Goal: Task Accomplishment & Management: Complete application form

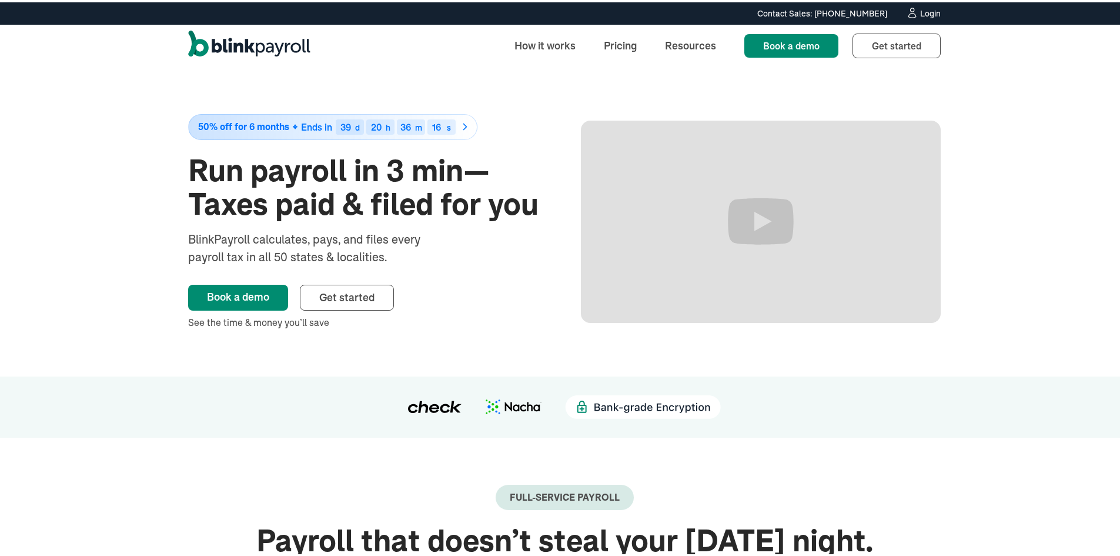
click at [921, 8] on div "Login" at bounding box center [930, 11] width 21 height 8
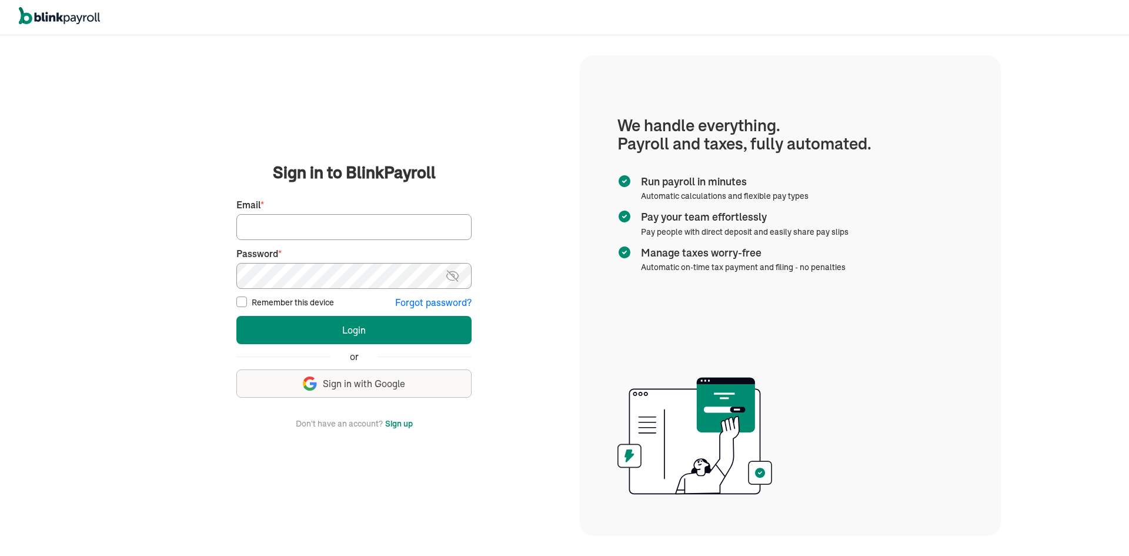
click at [324, 223] on input "Email *" at bounding box center [353, 227] width 235 height 26
paste input "branko+testworkprod12@blinkpayroll.com"
type input "branko+testworkprod12@blinkpayroll.com"
click at [236, 316] on button "Login" at bounding box center [353, 330] width 235 height 28
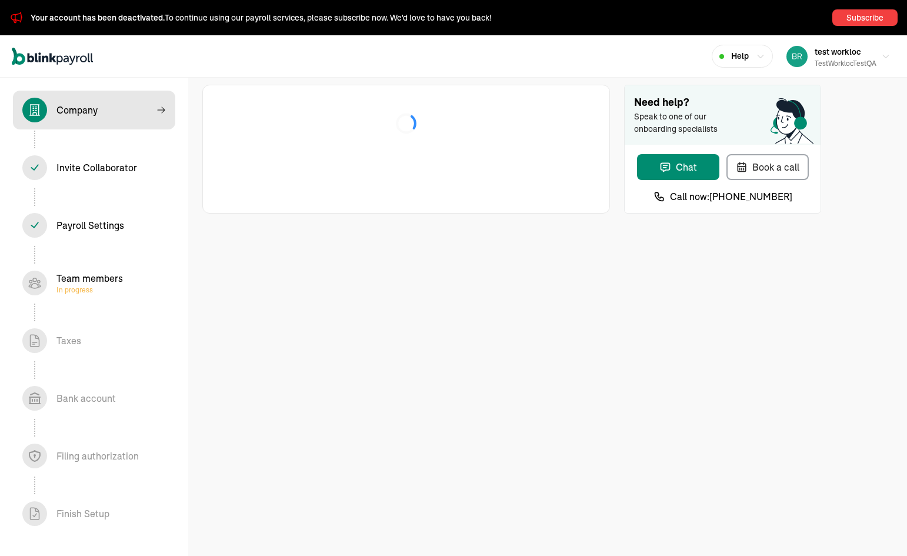
select select "Limited Liability Company (LLC)"
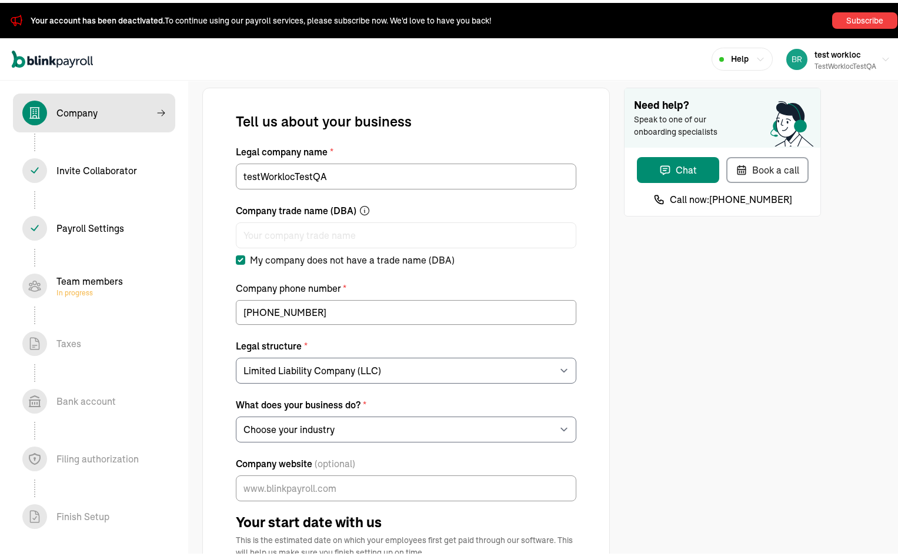
select select "Auto or Machine Repair"
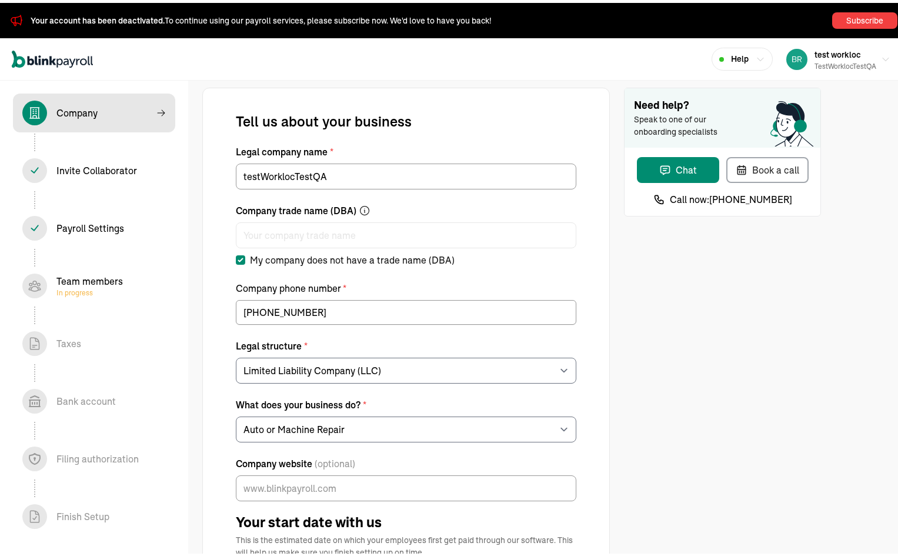
click at [92, 279] on div "Team members In progress" at bounding box center [89, 283] width 66 height 24
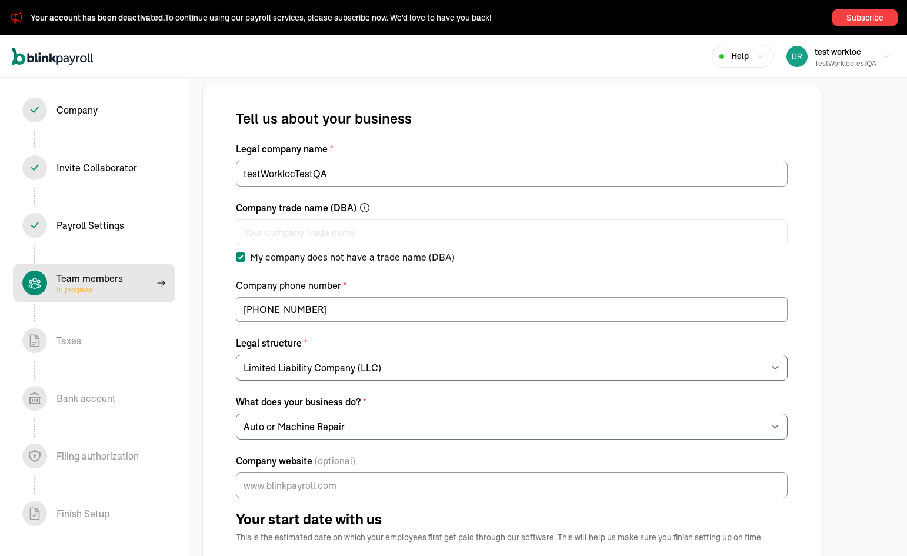
select select "contractor"
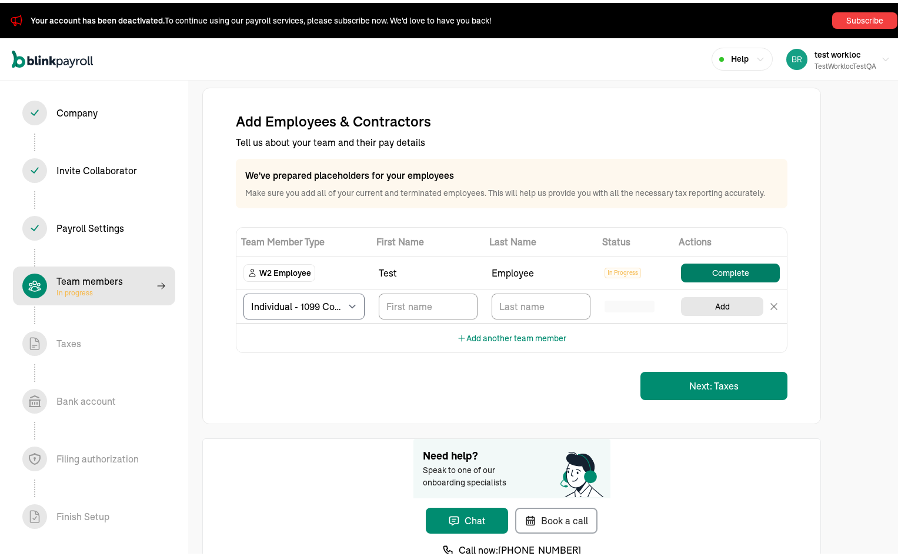
click at [727, 271] on button "Complete" at bounding box center [730, 269] width 99 height 19
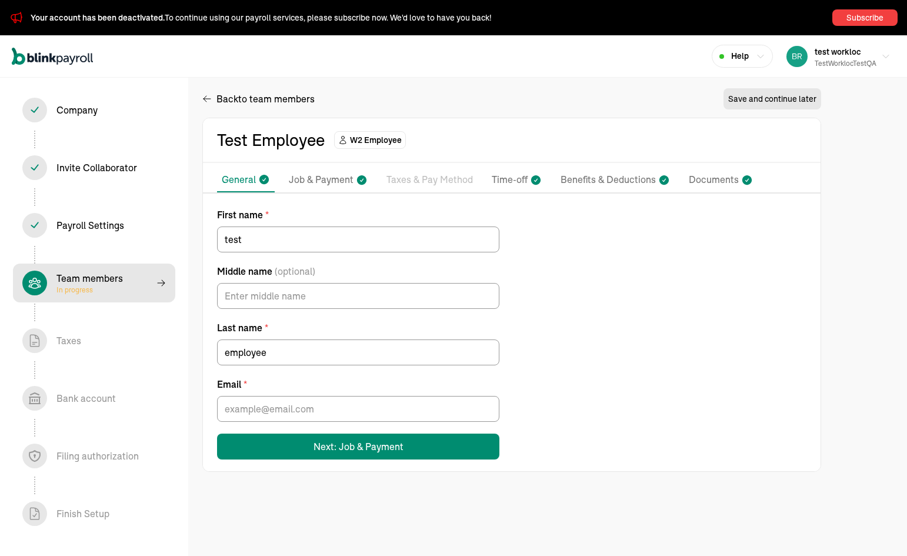
click at [441, 185] on p "Taxes & Pay Method" at bounding box center [429, 179] width 86 height 15
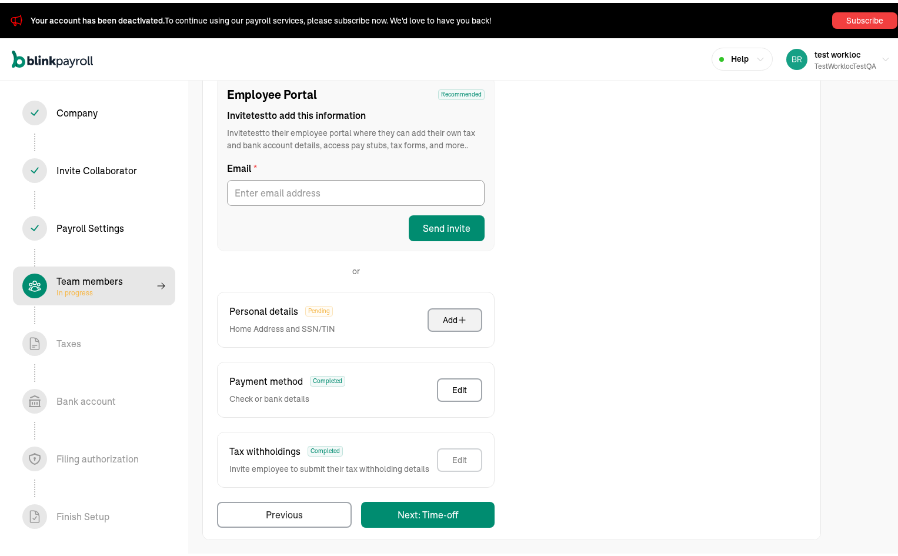
click at [468, 316] on button "Add" at bounding box center [454, 317] width 55 height 24
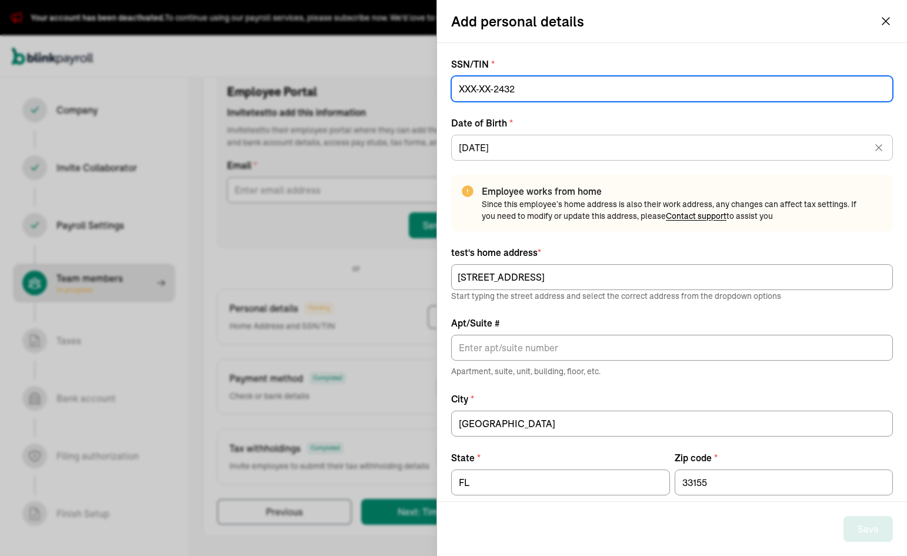
click at [501, 88] on input at bounding box center [671, 89] width 441 height 26
type input "432-32-4324"
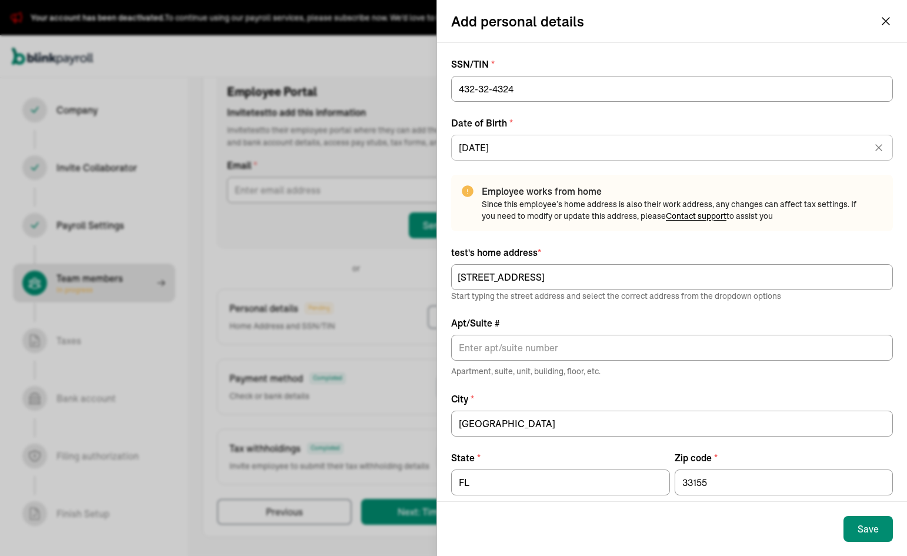
click at [858, 525] on div "Save" at bounding box center [867, 528] width 21 height 14
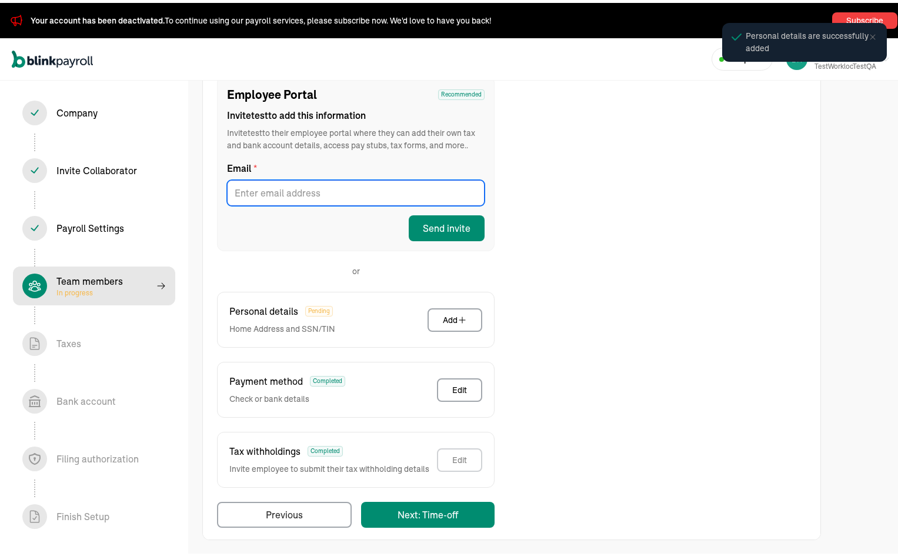
click at [293, 188] on input "Email *" at bounding box center [355, 190] width 257 height 26
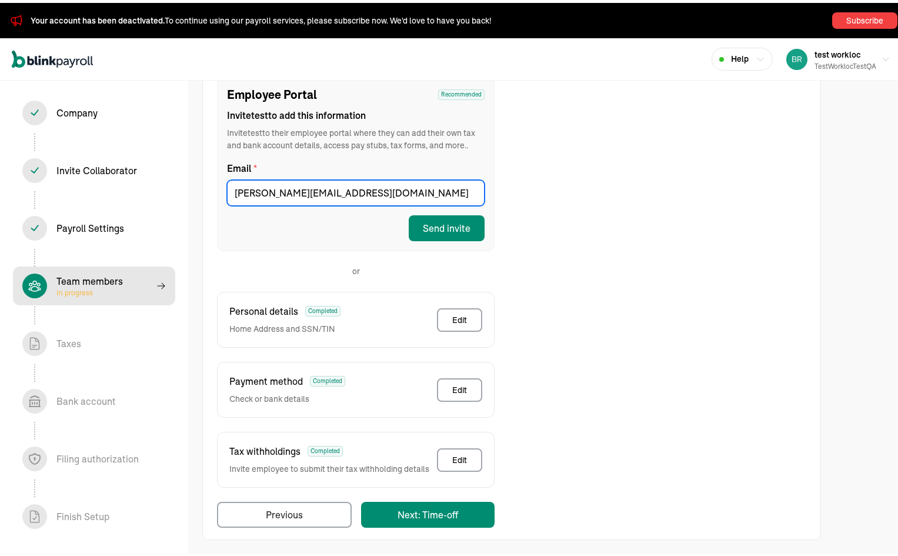
click at [333, 185] on input "branko+test1prodcollab@blinkpayroll.com" at bounding box center [355, 190] width 257 height 26
type input "branko+test1prodcollab111xc@blinkpayroll.com"
click at [465, 234] on button "Send invite" at bounding box center [447, 225] width 76 height 26
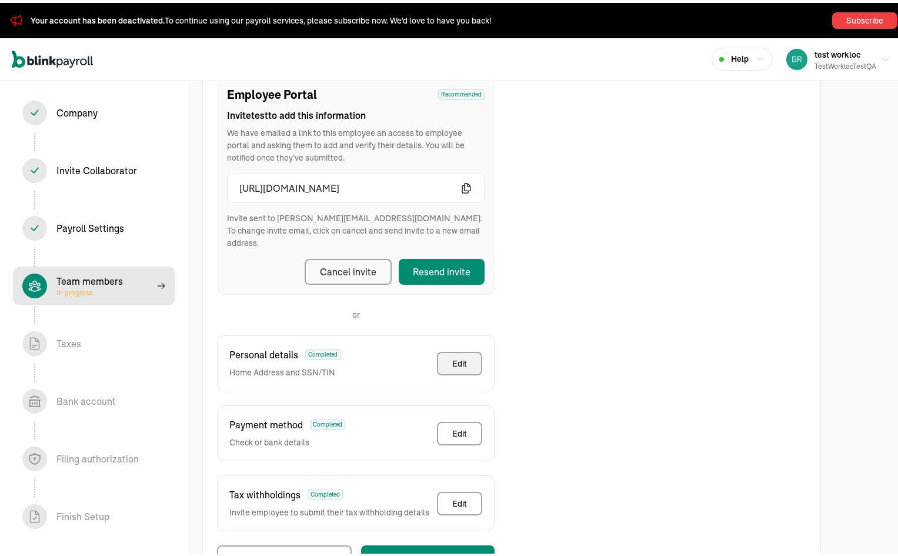
click at [464, 136] on span "We have emailed a link to this employee an access to employee portal and asking…" at bounding box center [355, 142] width 257 height 37
click at [466, 189] on icon "button" at bounding box center [466, 185] width 12 height 12
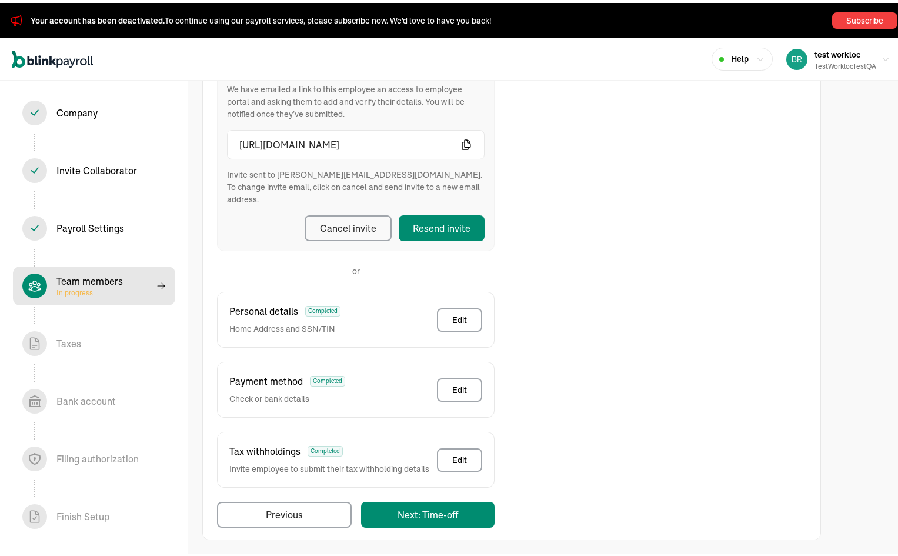
click at [103, 288] on span "In progress" at bounding box center [89, 289] width 66 height 9
select select "contractor"
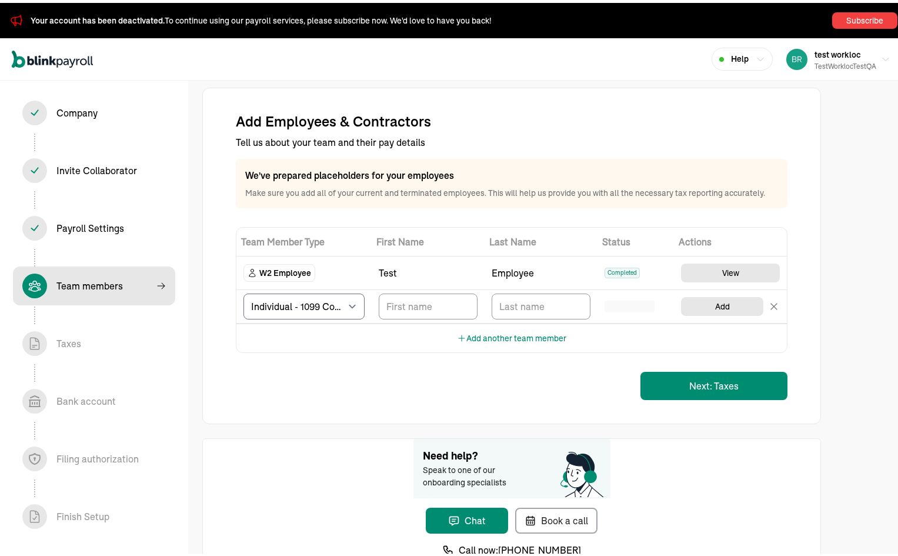
click at [111, 168] on div "Invite Collaborator In progress" at bounding box center [96, 167] width 81 height 14
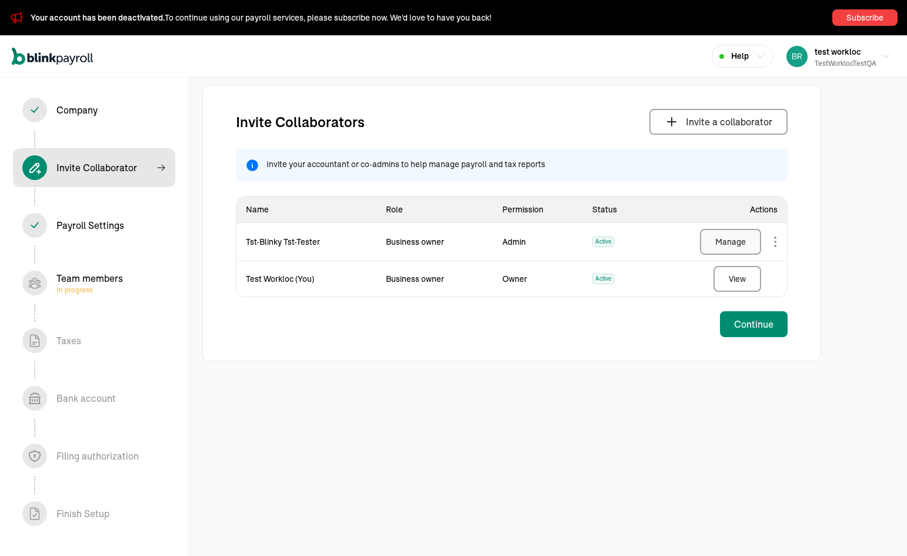
click at [746, 241] on button "Manage" at bounding box center [730, 242] width 61 height 26
click at [131, 275] on div "Team members In progress" at bounding box center [93, 282] width 143 height 25
select select "contractor"
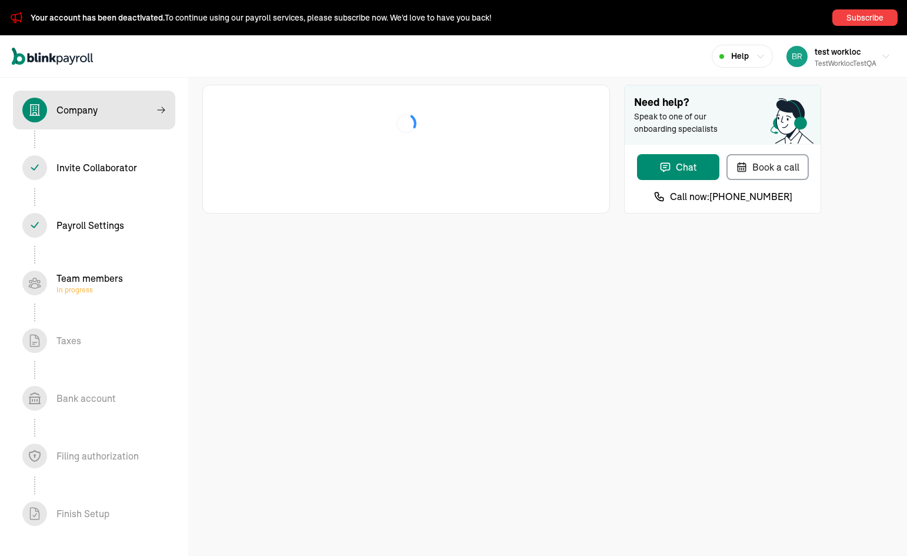
select select "Limited Liability Company (LLC)"
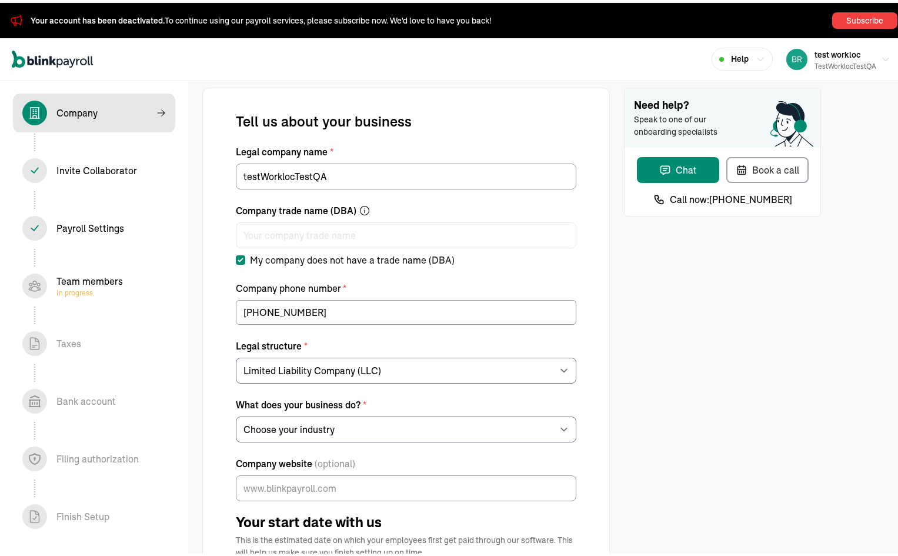
select select "Auto or Machine Repair"
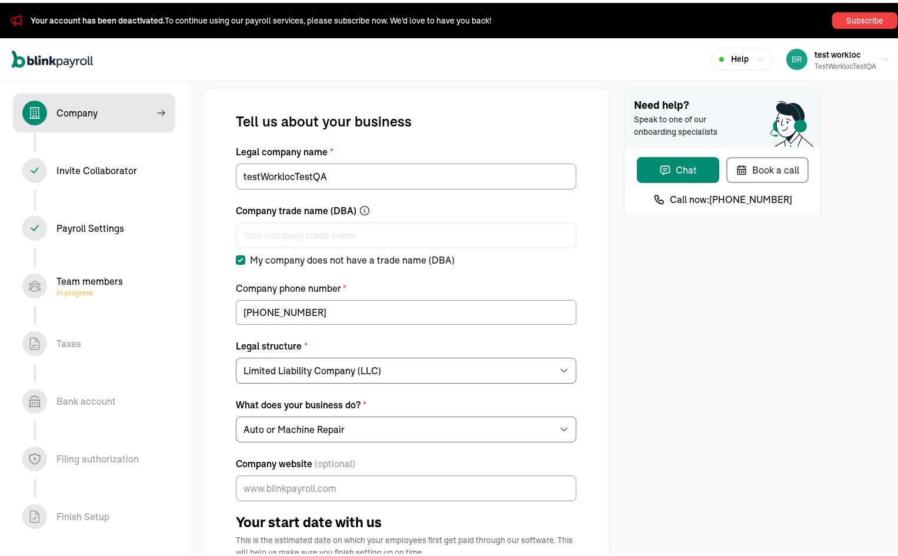
click at [92, 279] on div "Team members In progress" at bounding box center [89, 283] width 66 height 24
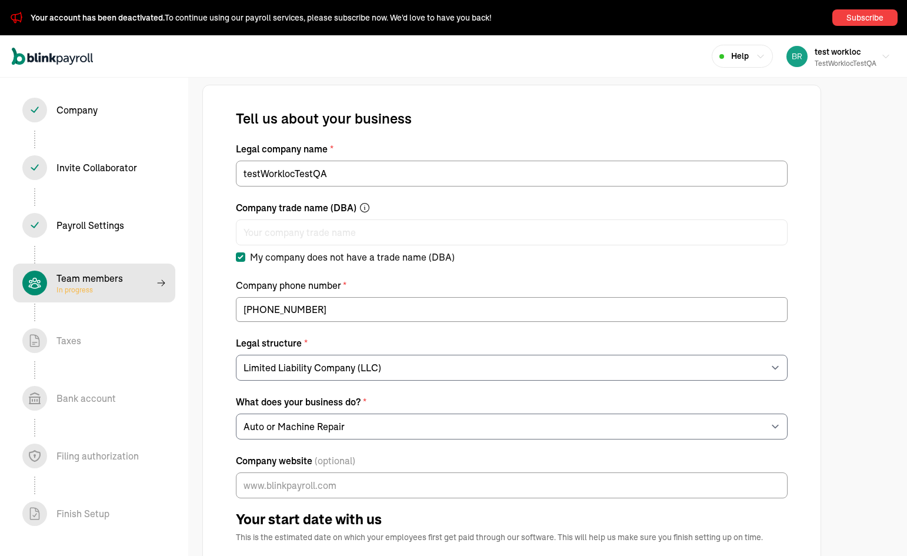
select select "contractor"
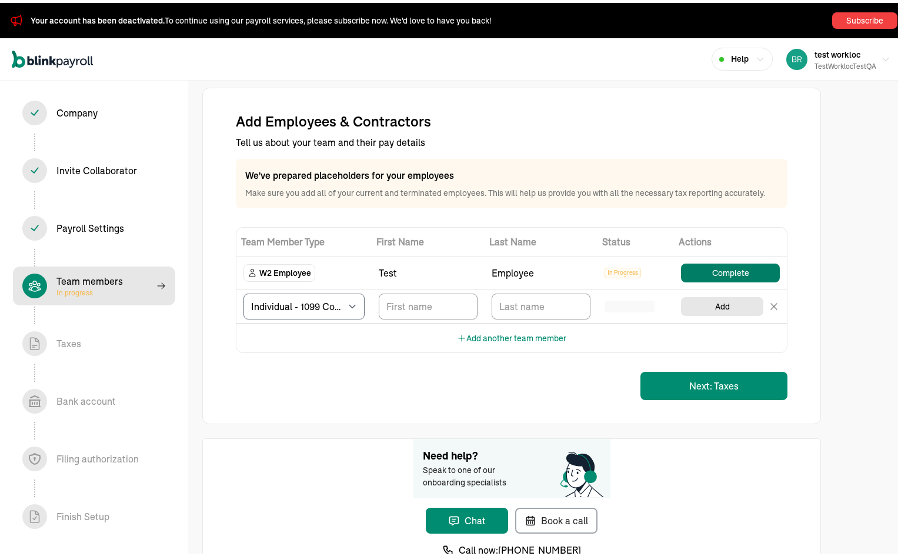
click at [727, 271] on button "Complete" at bounding box center [730, 269] width 99 height 19
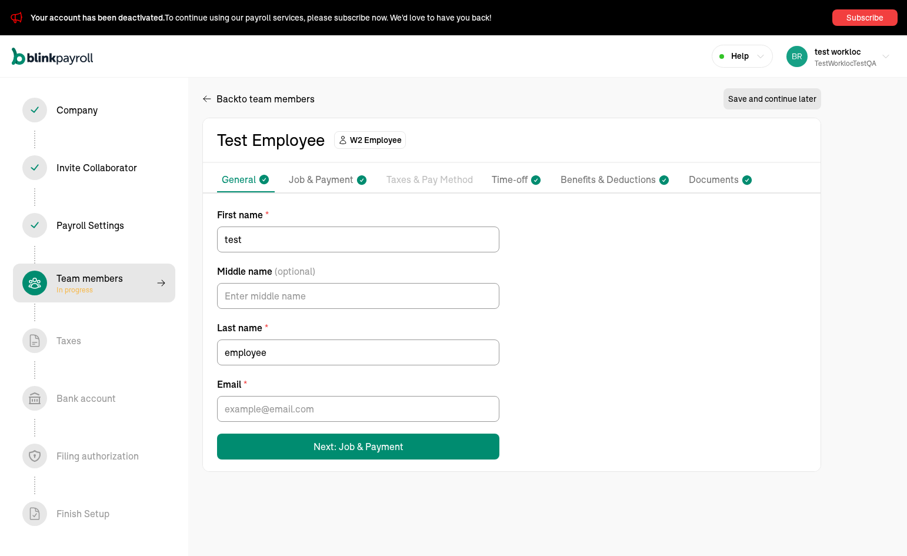
click at [441, 185] on p "Taxes & Pay Method" at bounding box center [429, 179] width 86 height 15
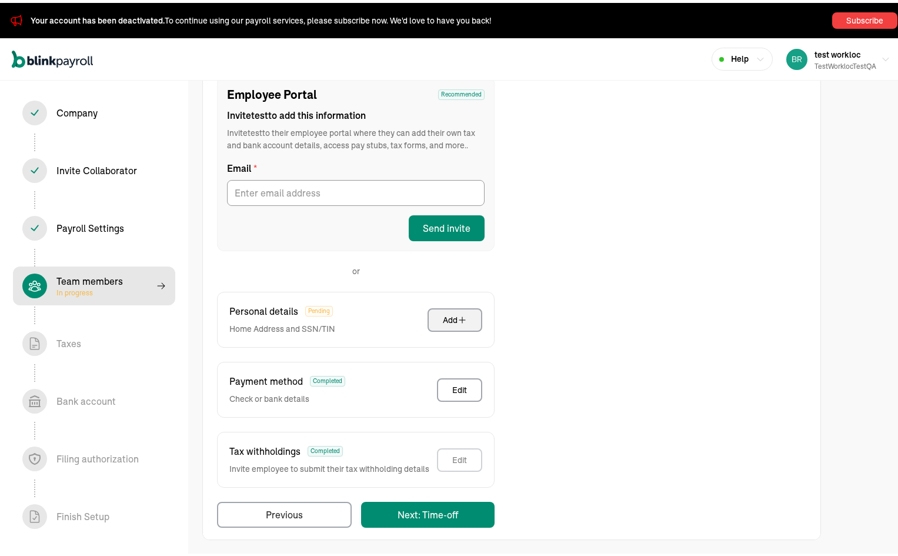
click at [468, 316] on button "Add" at bounding box center [454, 317] width 55 height 24
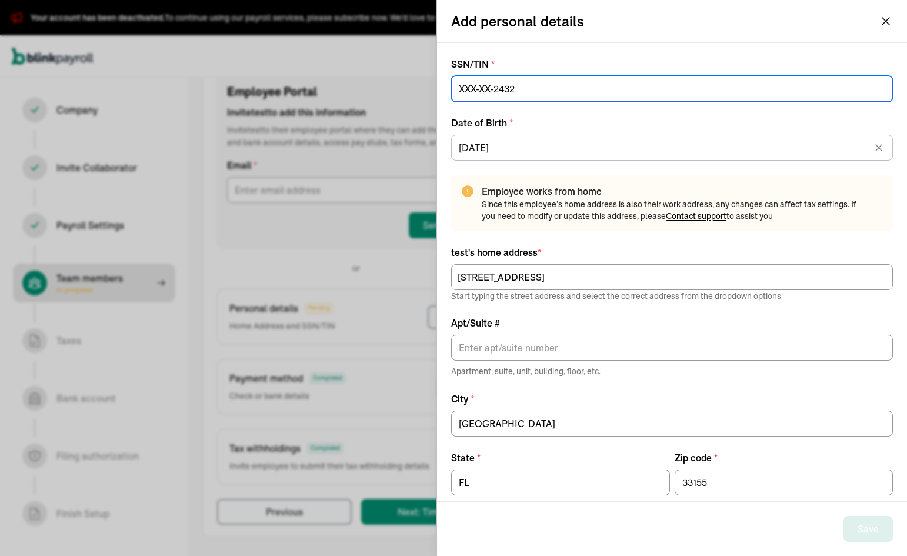
click at [501, 88] on input at bounding box center [671, 89] width 441 height 26
type input "432-32-4324"
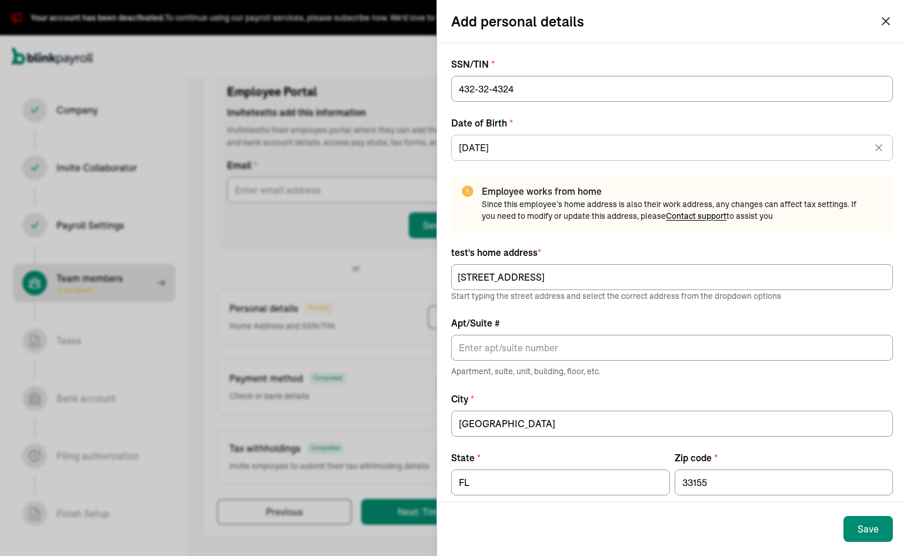
click at [858, 525] on div "Save" at bounding box center [867, 528] width 21 height 14
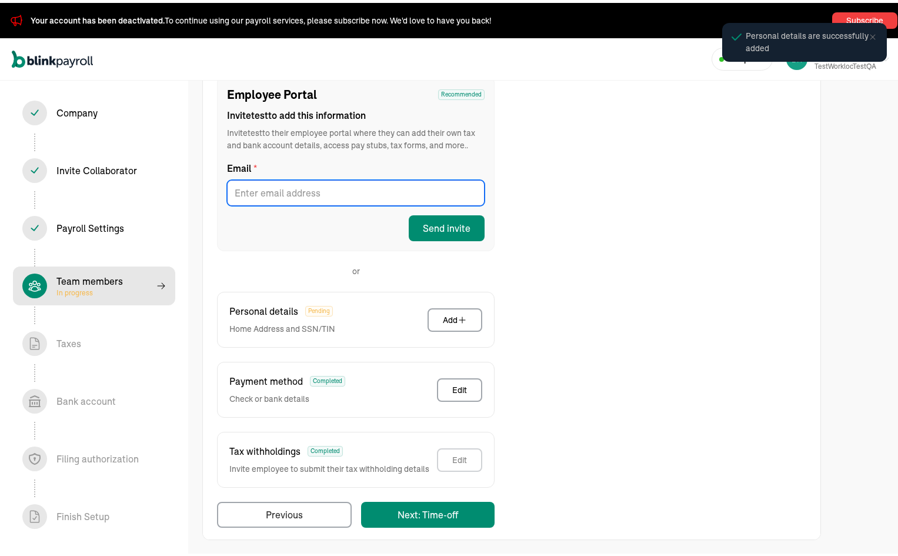
click at [293, 188] on input "Email *" at bounding box center [355, 190] width 257 height 26
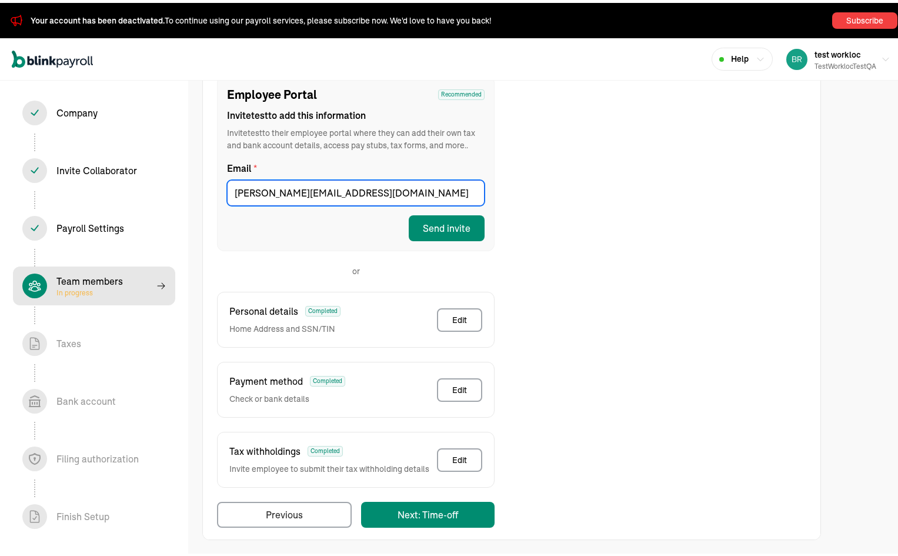
click at [333, 185] on input "branko+test1prodcollab@blinkpayroll.com" at bounding box center [355, 190] width 257 height 26
type input "branko+test1prodcollab111xc@blinkpayroll.com"
click at [465, 234] on button "Send invite" at bounding box center [447, 225] width 76 height 26
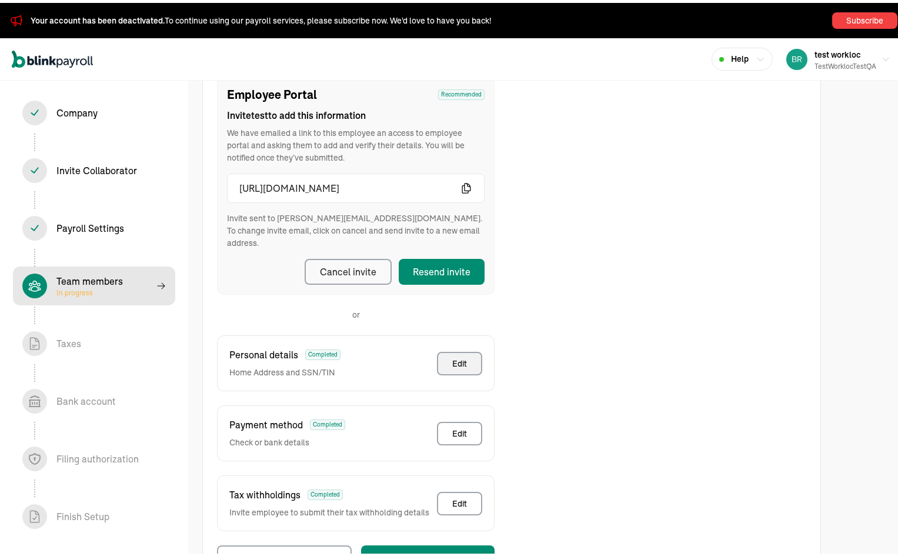
click at [464, 136] on span "We have emailed a link to this employee an access to employee portal and asking…" at bounding box center [355, 142] width 257 height 37
click at [466, 189] on icon "button" at bounding box center [466, 185] width 12 height 12
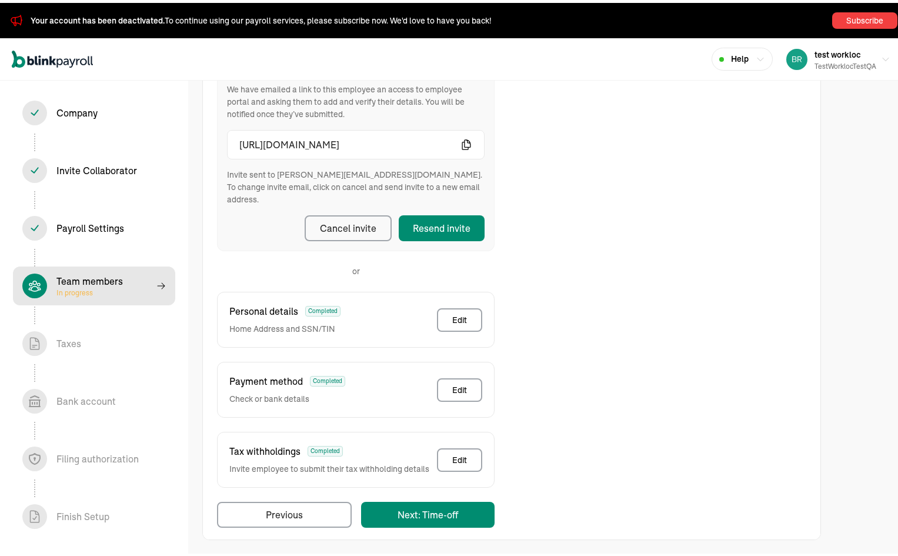
click at [103, 288] on span "In progress" at bounding box center [89, 289] width 66 height 9
select select "contractor"
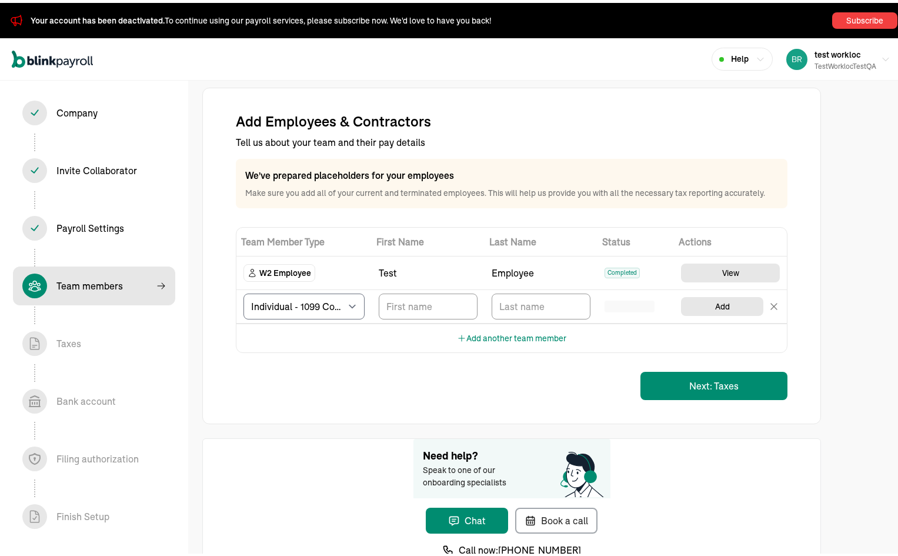
click at [111, 168] on div "Invite Collaborator In progress" at bounding box center [96, 167] width 81 height 14
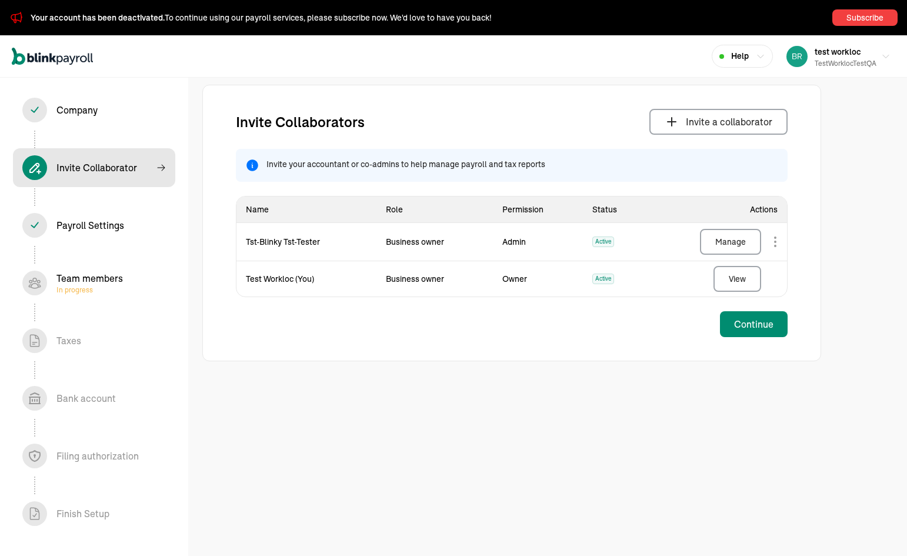
click at [746, 241] on button "Manage" at bounding box center [730, 242] width 61 height 26
click at [131, 275] on div "Team members In progress" at bounding box center [93, 282] width 143 height 25
select select "contractor"
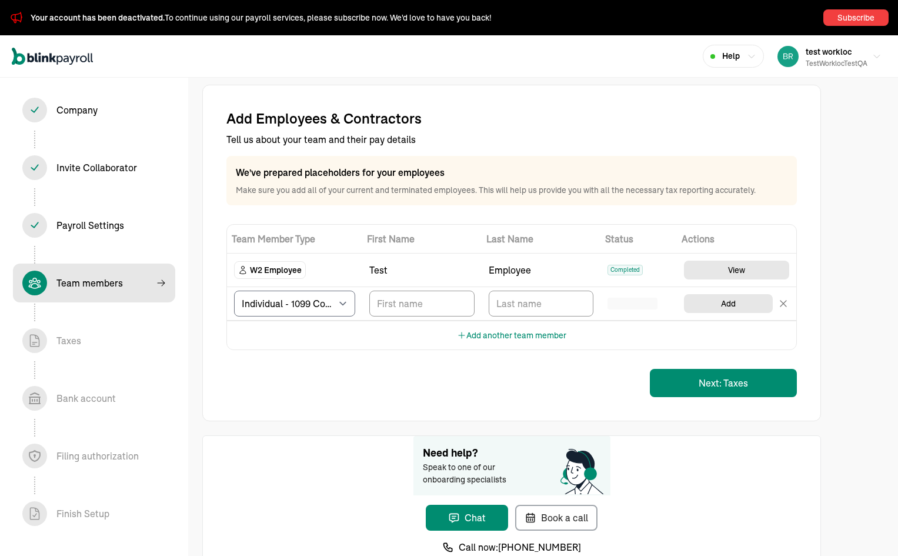
select select "contractor"
